Goal: Information Seeking & Learning: Check status

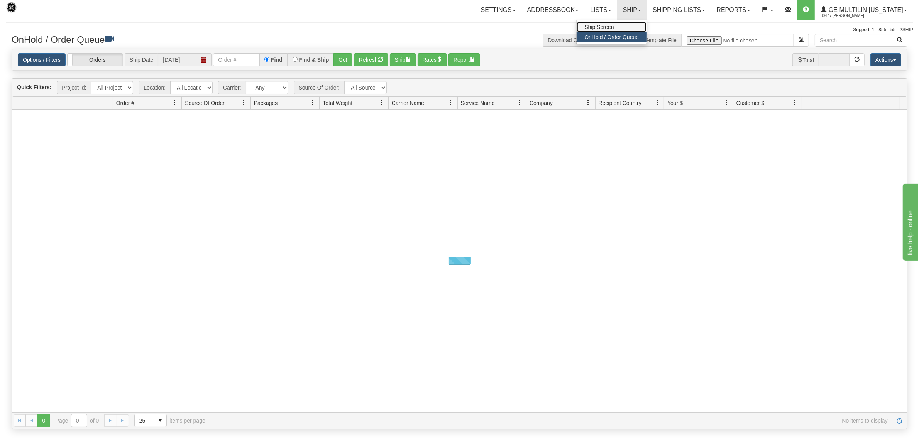
click at [601, 24] on link "Ship Screen" at bounding box center [612, 27] width 70 height 10
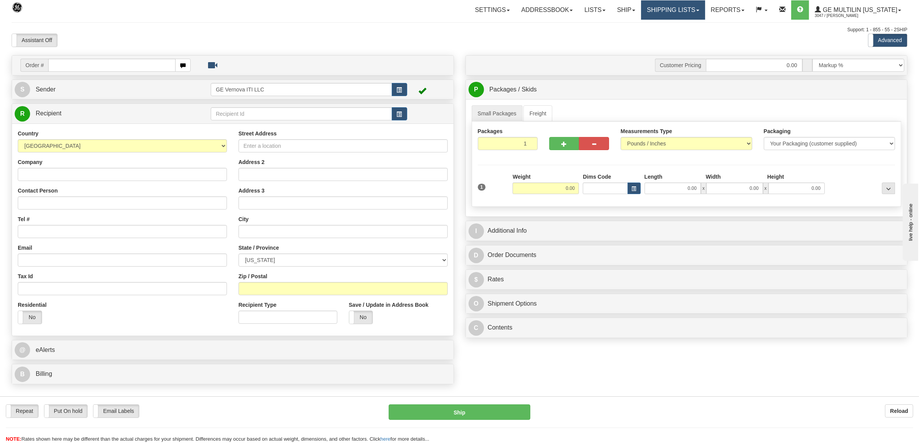
click at [666, 7] on link "Shipping lists" at bounding box center [673, 9] width 64 height 19
click at [618, 9] on link "Ship" at bounding box center [626, 9] width 30 height 19
click at [597, 11] on link "Lists" at bounding box center [595, 9] width 32 height 19
click at [664, 10] on link "Shipping lists" at bounding box center [673, 9] width 64 height 19
click at [676, 37] on span "Search Shipment History" at bounding box center [667, 37] width 60 height 6
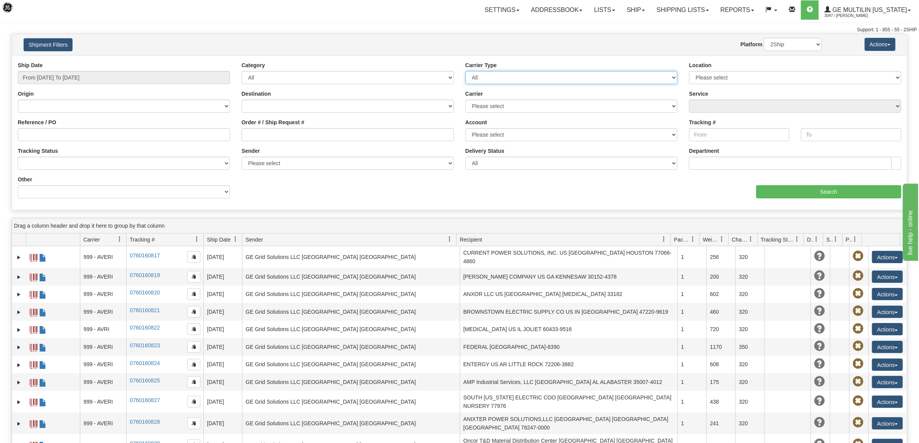
click at [511, 80] on select "All Most Common Small Package (Parcel / Courier) International Less Than Truckl…" at bounding box center [571, 77] width 212 height 13
click at [372, 69] on div "Category All Inbound Outbound" at bounding box center [348, 72] width 212 height 23
click at [369, 73] on select "All Inbound Outbound" at bounding box center [348, 77] width 212 height 13
click at [203, 75] on input "From [DATE] To [DATE]" at bounding box center [124, 77] width 212 height 13
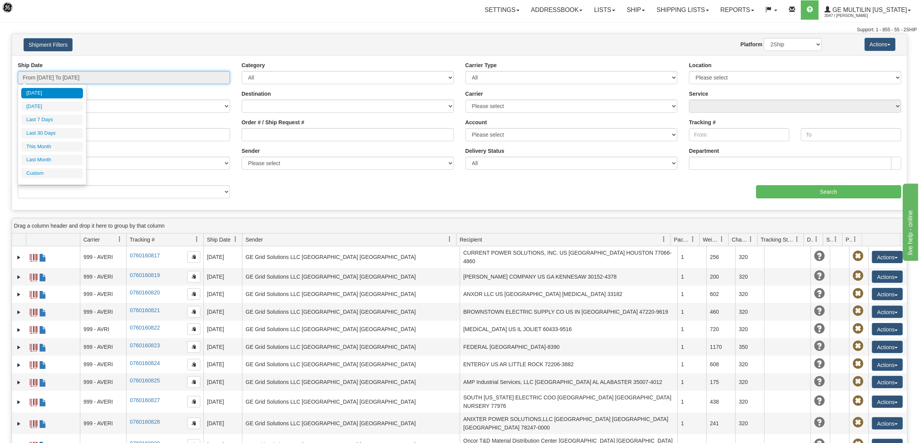
click at [43, 76] on input "From [DATE] To [DATE]" at bounding box center [124, 77] width 212 height 13
type input "[DATE]"
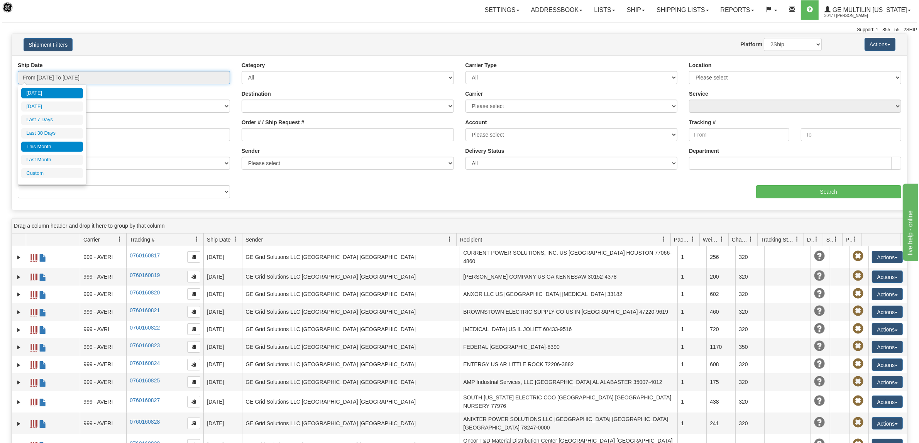
type input "[DATE]"
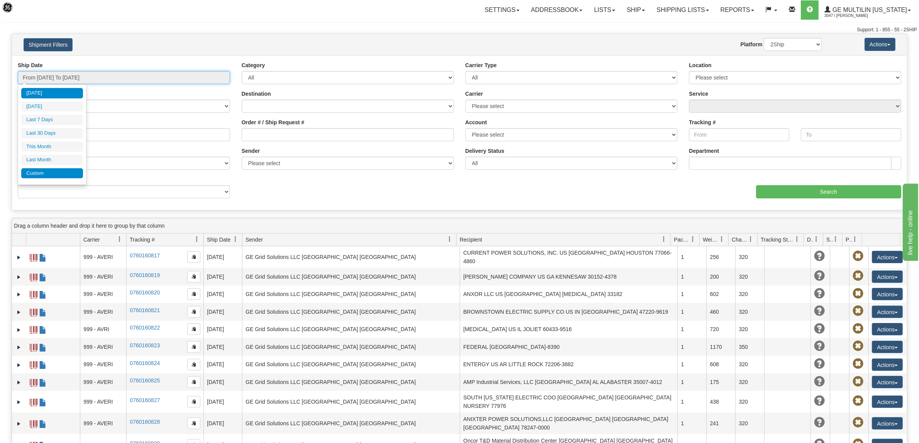
type input "[DATE]"
click at [65, 173] on li "Custom" at bounding box center [52, 173] width 62 height 10
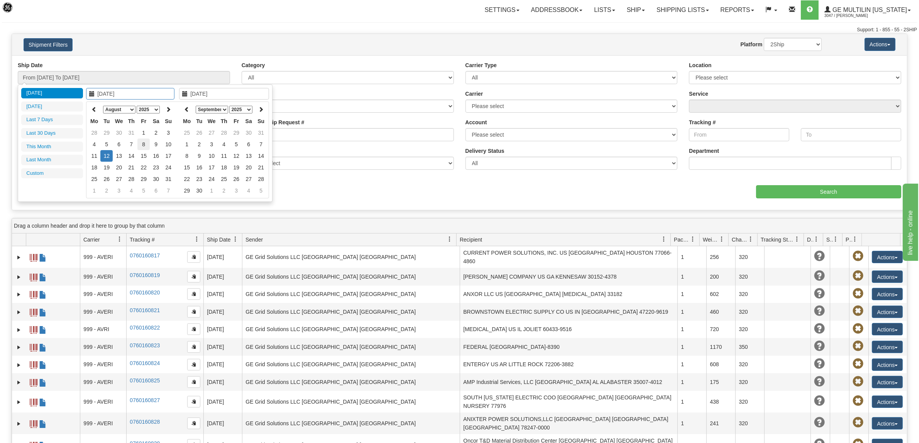
type input "[DATE]"
click at [145, 145] on td "8" at bounding box center [143, 145] width 12 height 12
type input "[DATE]"
click at [142, 144] on td "8" at bounding box center [143, 145] width 12 height 12
type input "From [DATE] To [DATE]"
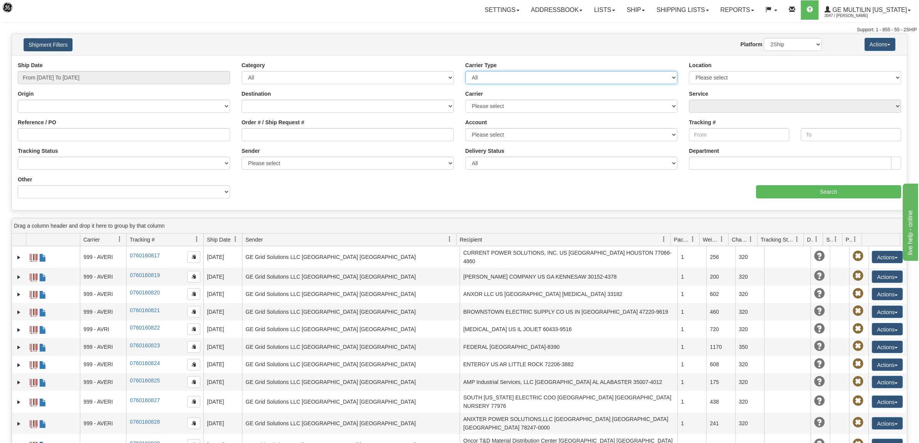
click at [538, 80] on select "All Most Common Small Package (Parcel / Courier) International Less Than Truckl…" at bounding box center [571, 77] width 212 height 13
click at [528, 109] on select "Please select DHL FedEx Express® FedEx® LTL My Carrier UPS" at bounding box center [571, 106] width 212 height 13
select select "999"
click at [465, 100] on select "Please select DHL FedEx Express® FedEx® LTL My Carrier UPS" at bounding box center [571, 106] width 212 height 13
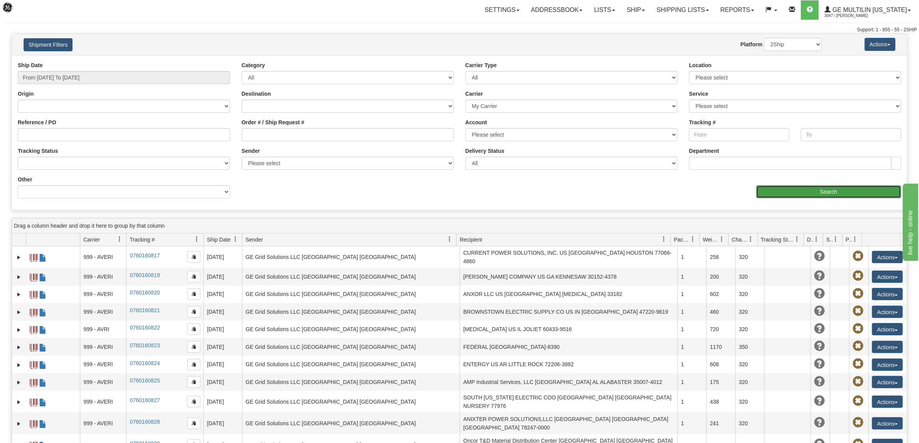
click at [830, 191] on input "Search" at bounding box center [829, 191] width 146 height 13
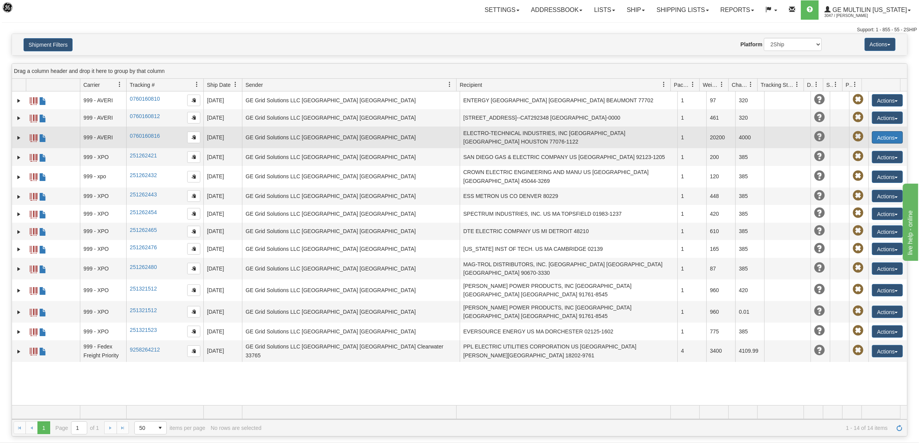
click at [876, 137] on button "Actions" at bounding box center [887, 137] width 31 height 12
